Goal: Task Accomplishment & Management: Use online tool/utility

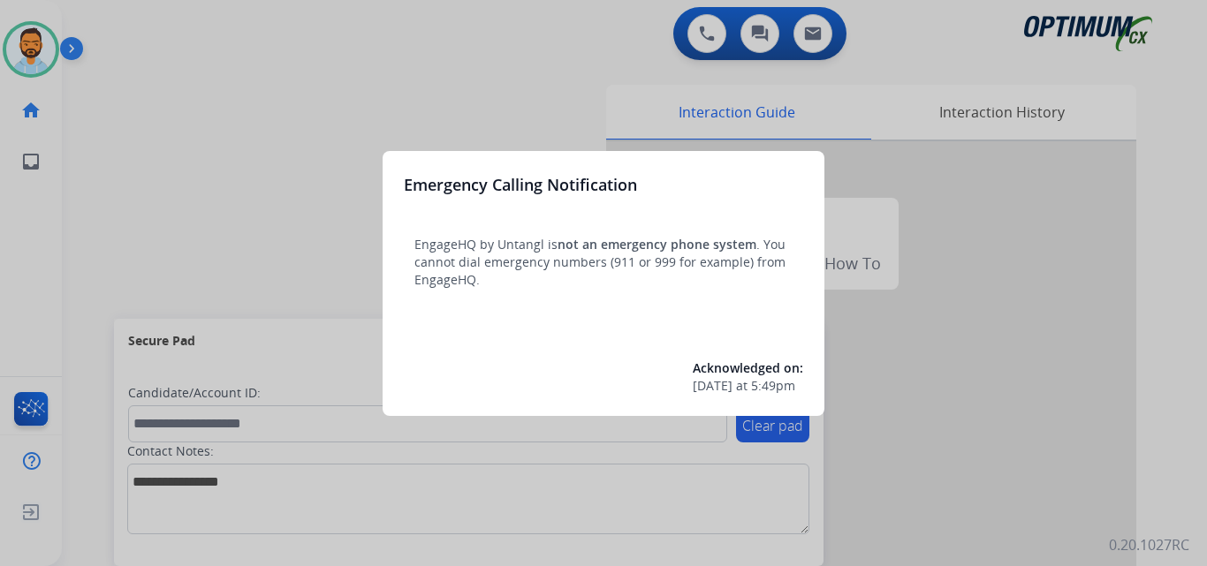
click at [216, 117] on div at bounding box center [603, 283] width 1207 height 566
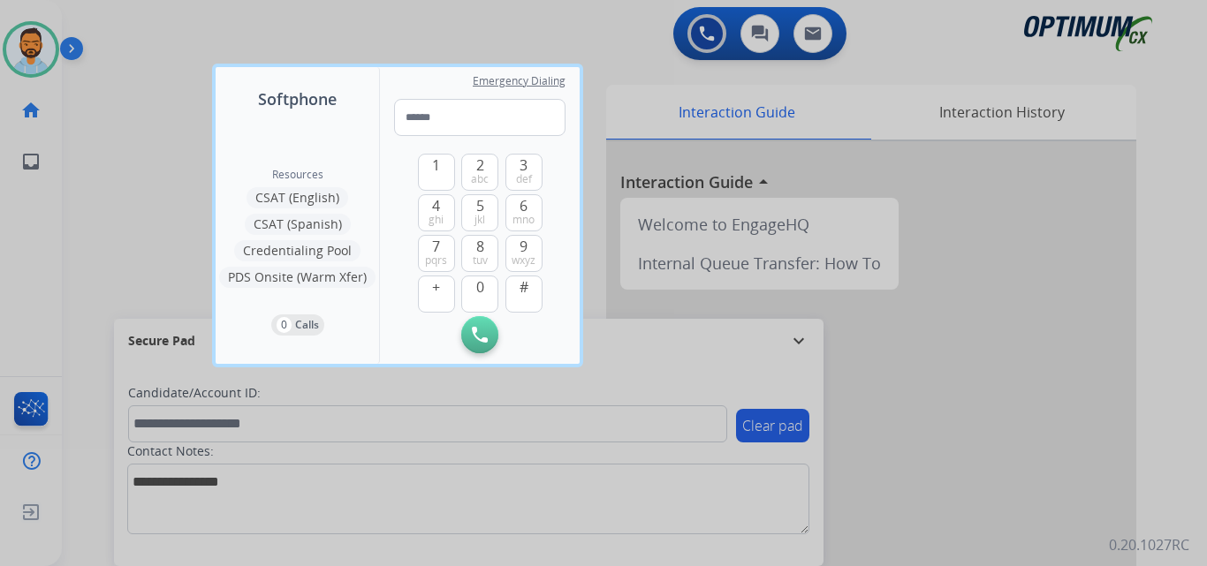
click at [166, 115] on div at bounding box center [603, 283] width 1207 height 566
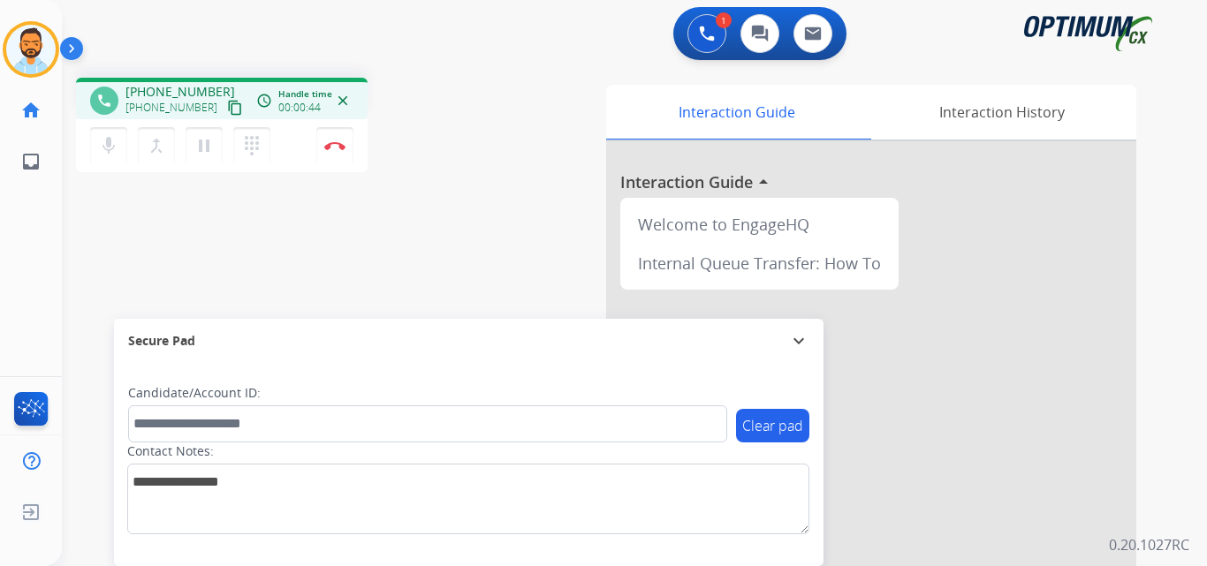
click at [227, 106] on mat-icon "content_copy" at bounding box center [235, 108] width 16 height 16
click at [227, 101] on mat-icon "content_copy" at bounding box center [235, 108] width 16 height 16
click at [329, 148] on img at bounding box center [334, 144] width 21 height 9
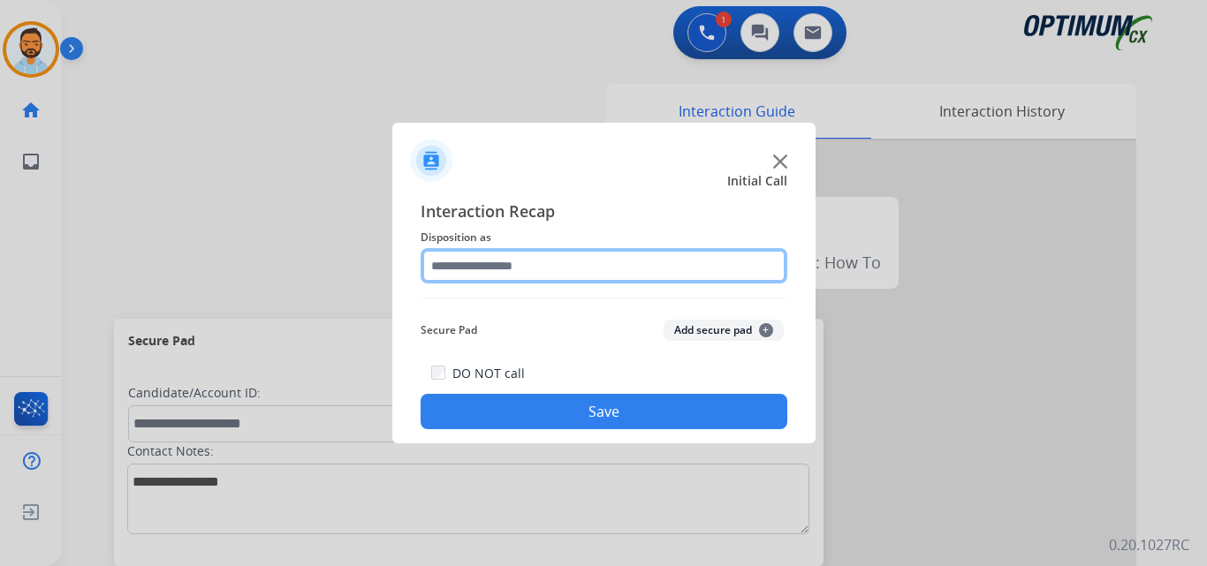
click at [578, 257] on input "text" at bounding box center [603, 265] width 367 height 35
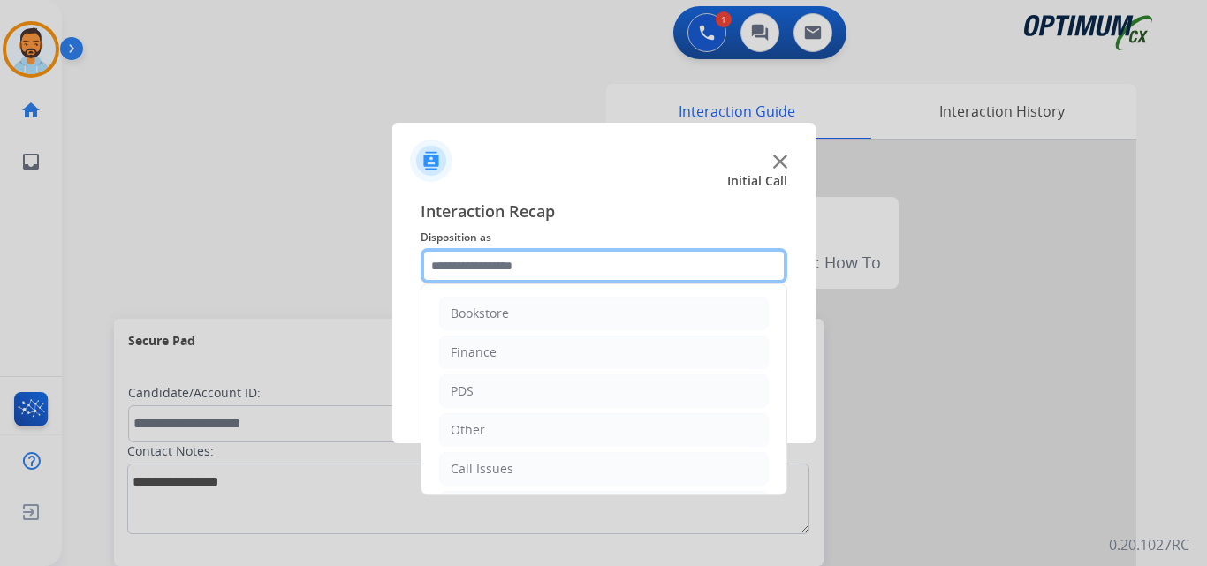
scroll to position [120, 0]
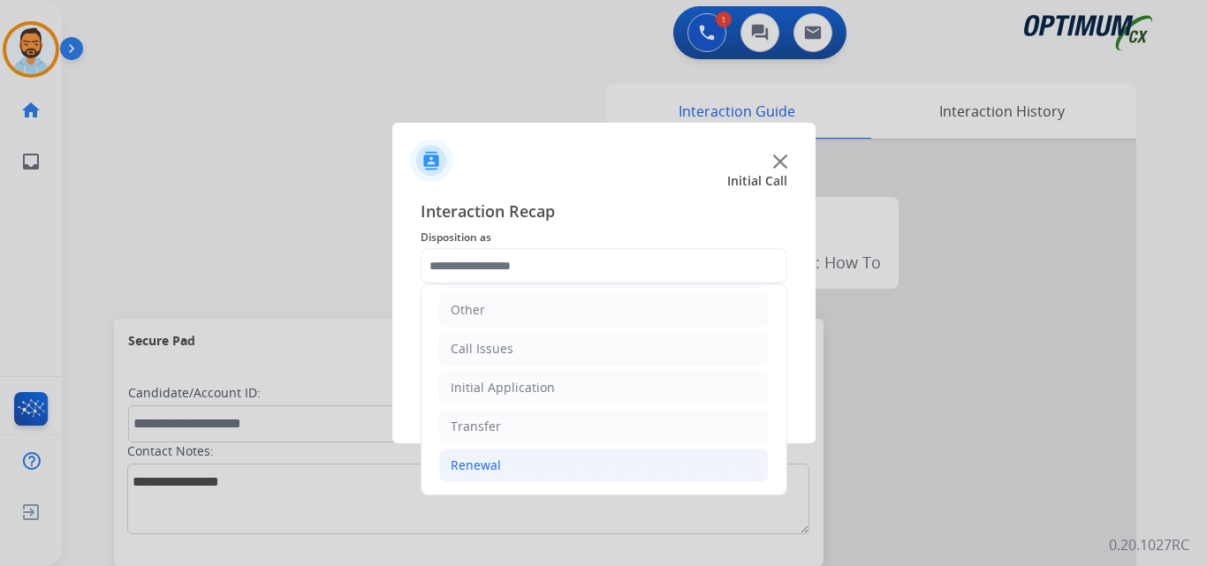
click at [534, 467] on li "Renewal" at bounding box center [603, 466] width 329 height 34
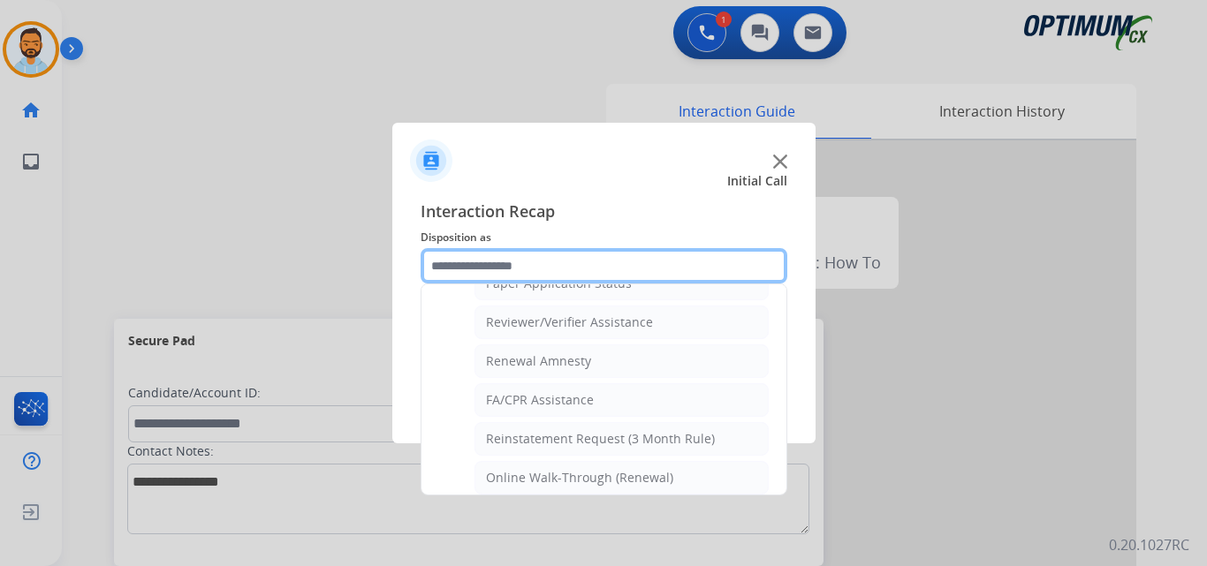
scroll to position [682, 0]
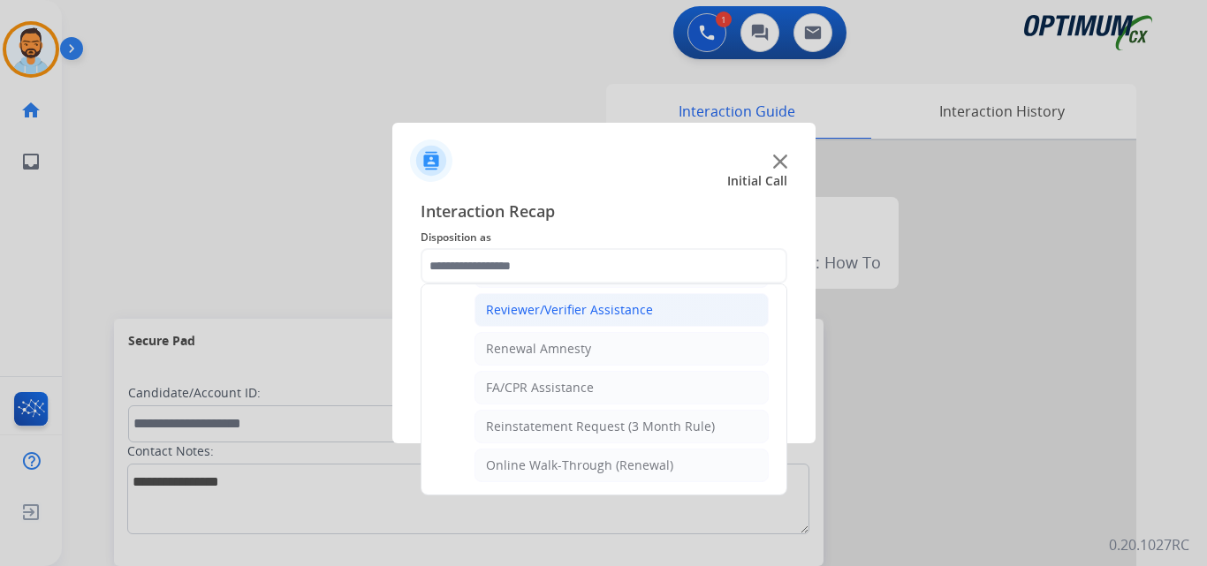
click at [610, 307] on div "Reviewer/Verifier Assistance" at bounding box center [569, 310] width 167 height 18
type input "**********"
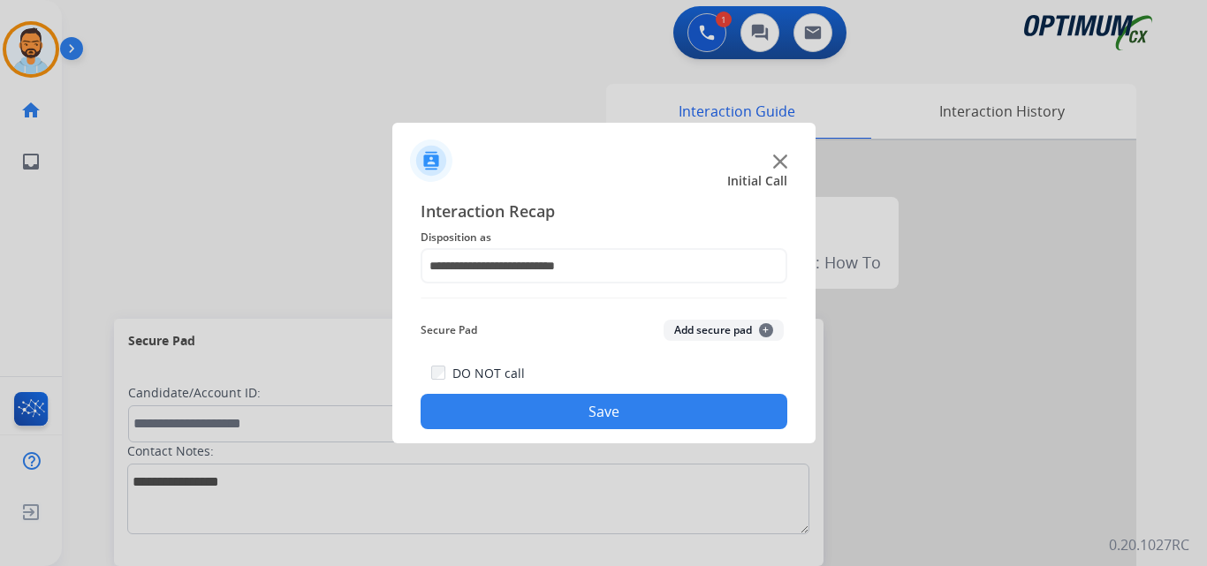
click at [629, 412] on button "Save" at bounding box center [603, 411] width 367 height 35
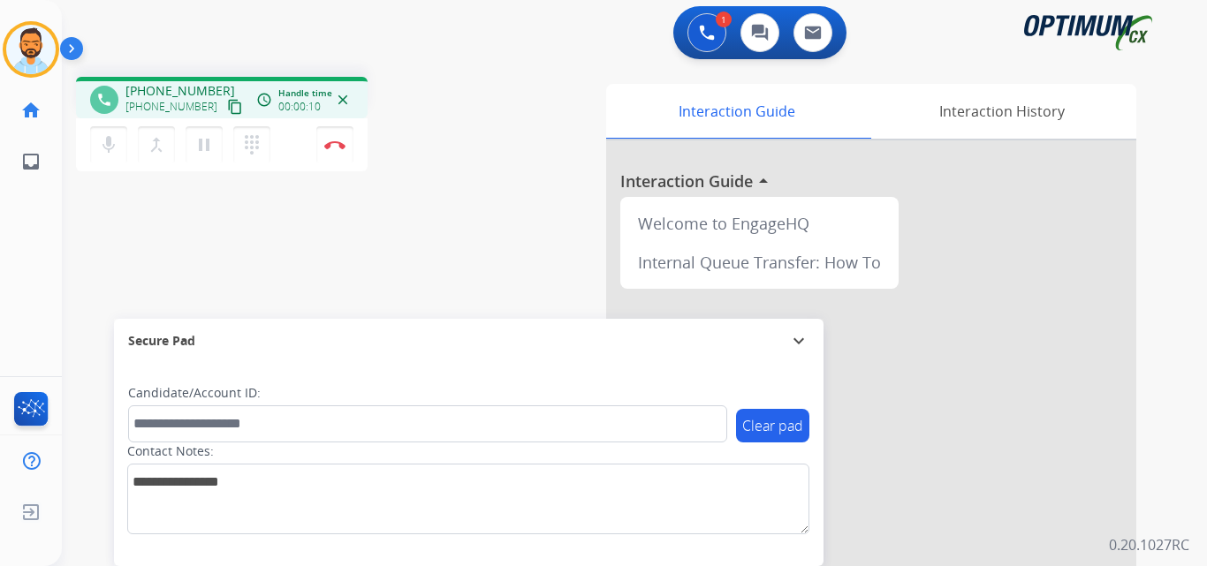
click at [227, 110] on mat-icon "content_copy" at bounding box center [235, 107] width 16 height 16
click at [342, 169] on div "mic Mute merge_type Bridge pause Hold dialpad Dialpad Disconnect" at bounding box center [221, 144] width 291 height 53
click at [340, 155] on button "Disconnect" at bounding box center [334, 144] width 37 height 37
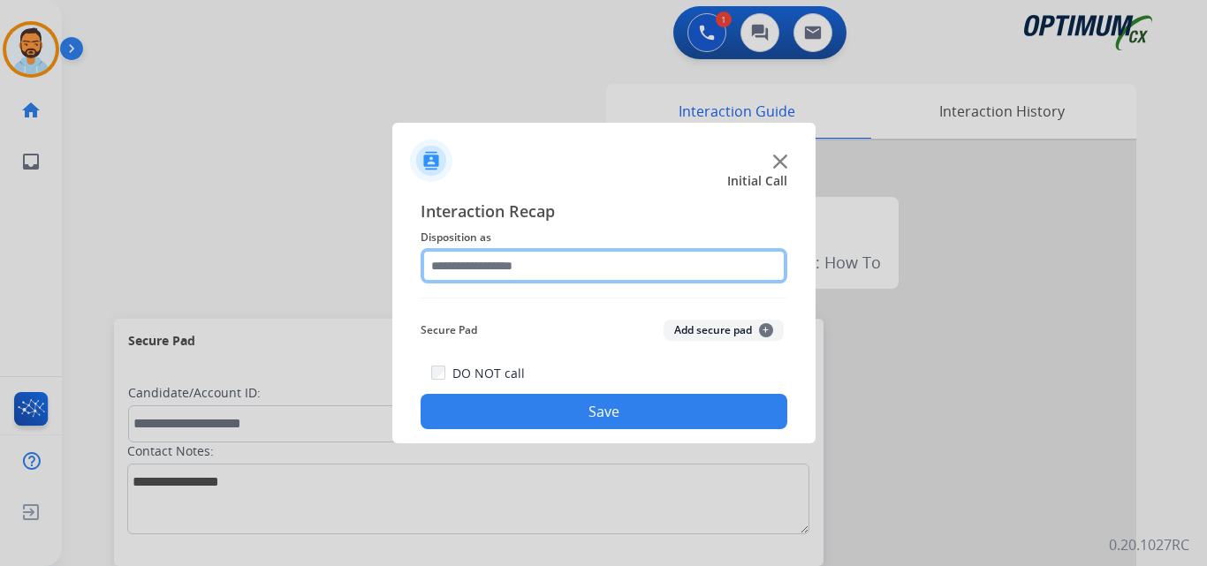
click at [496, 264] on input "text" at bounding box center [603, 265] width 367 height 35
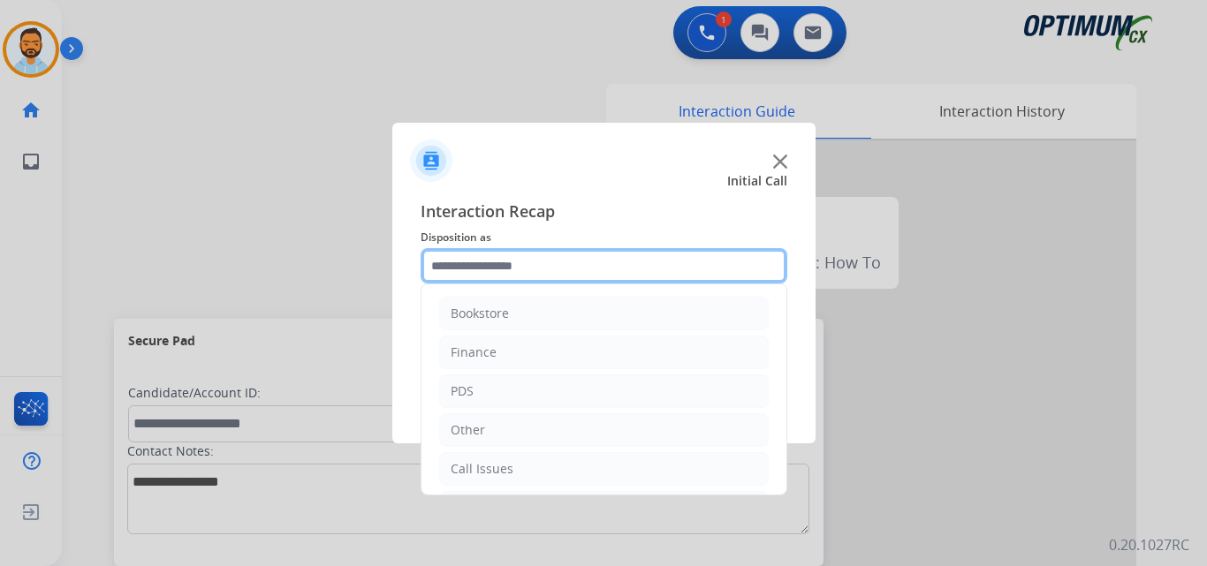
scroll to position [120, 0]
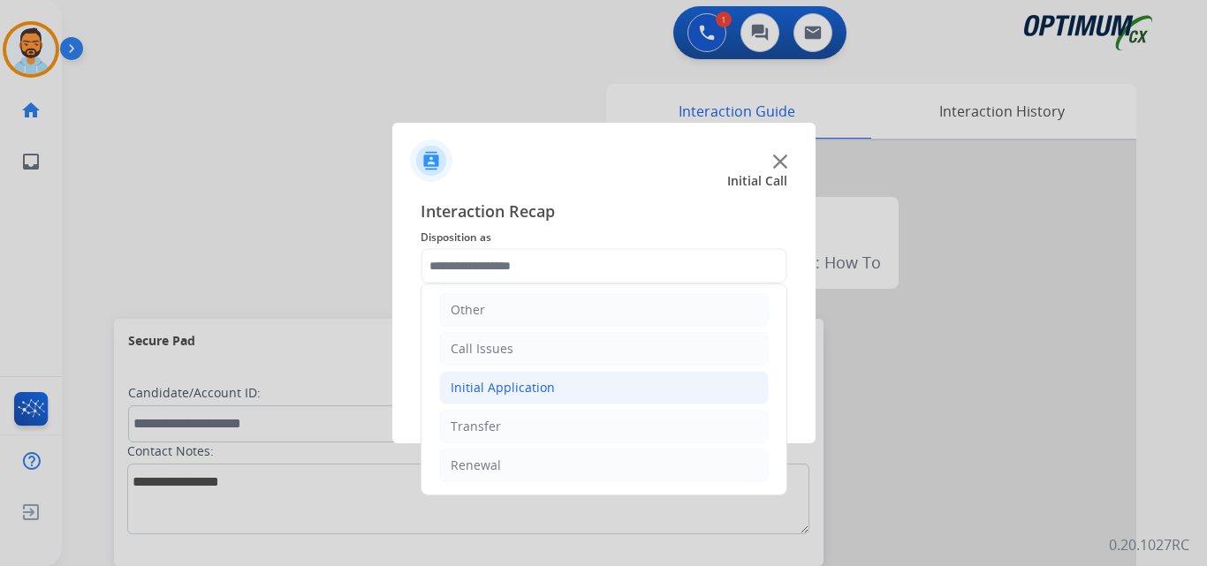
click at [579, 398] on li "Initial Application" at bounding box center [603, 388] width 329 height 34
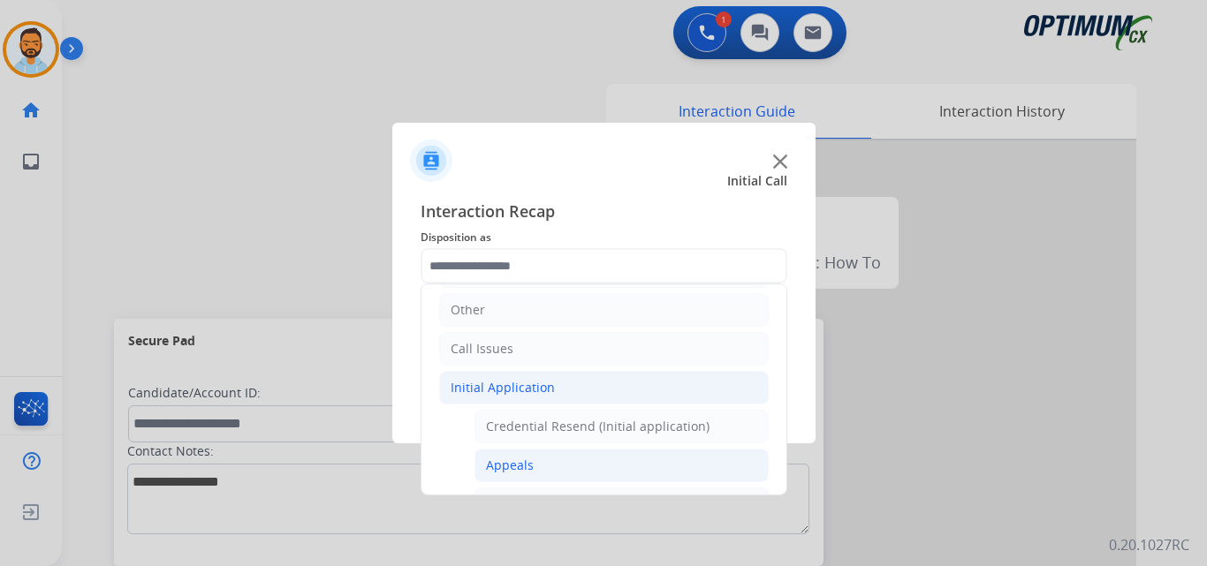
click at [560, 469] on li "Appeals" at bounding box center [621, 466] width 294 height 34
type input "*******"
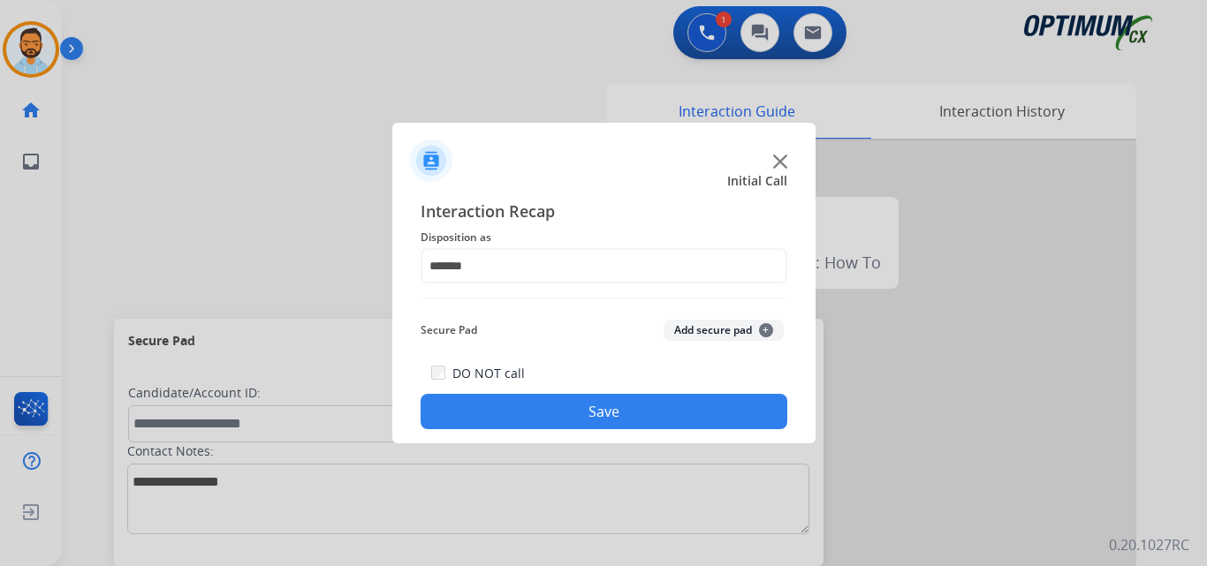
click at [589, 416] on button "Save" at bounding box center [603, 411] width 367 height 35
